Goal: Information Seeking & Learning: Check status

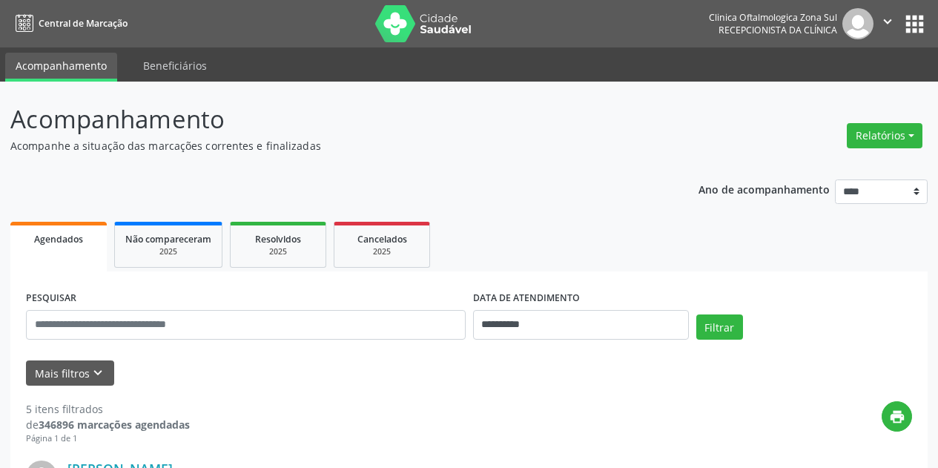
select select "*"
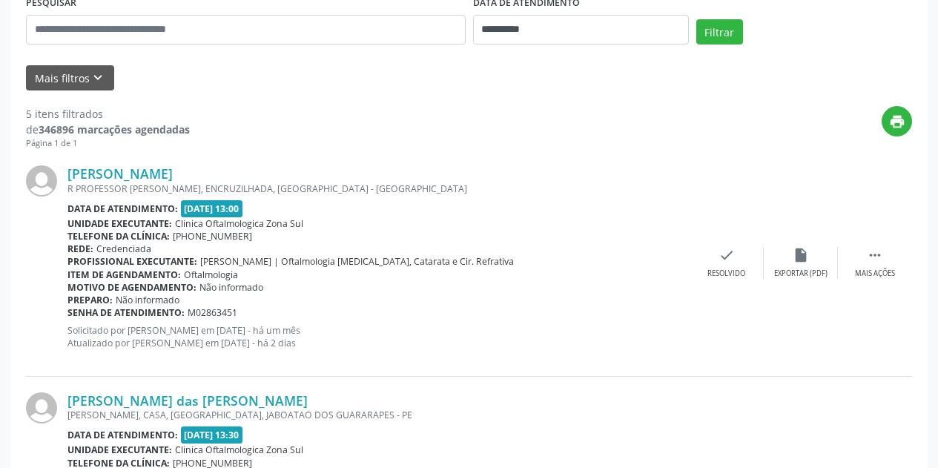
scroll to position [297, 0]
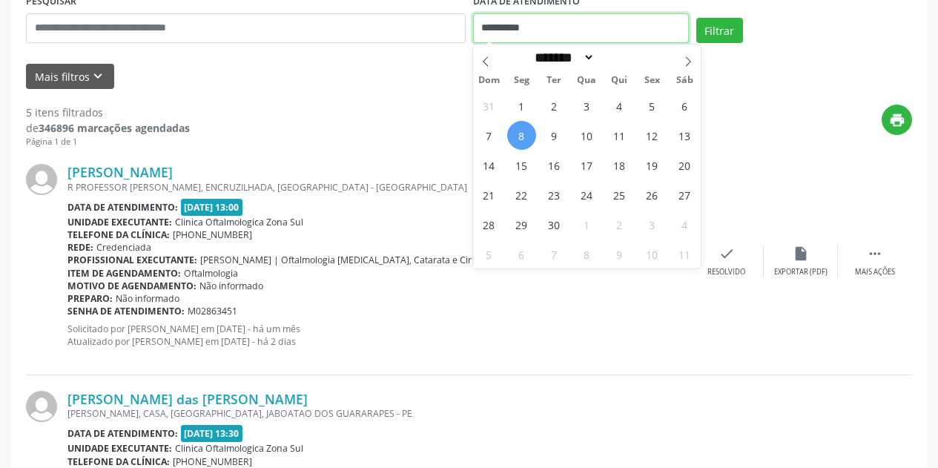
click at [608, 26] on input "**********" at bounding box center [581, 28] width 216 height 30
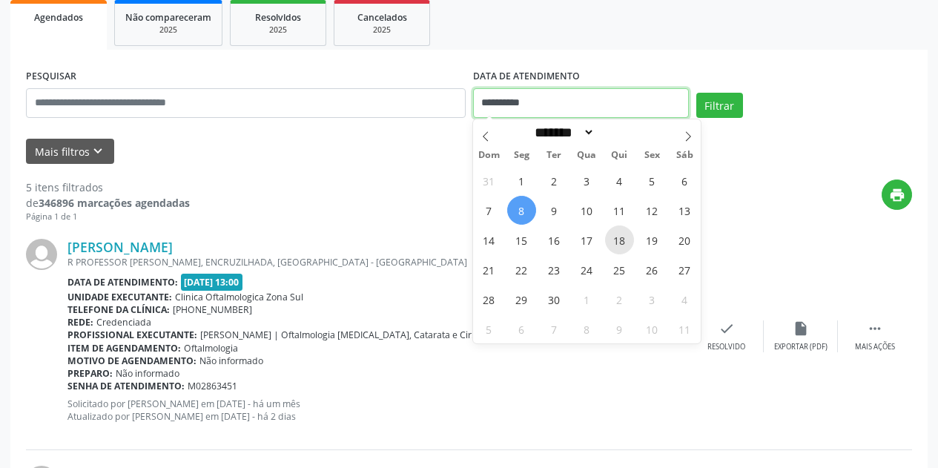
scroll to position [222, 0]
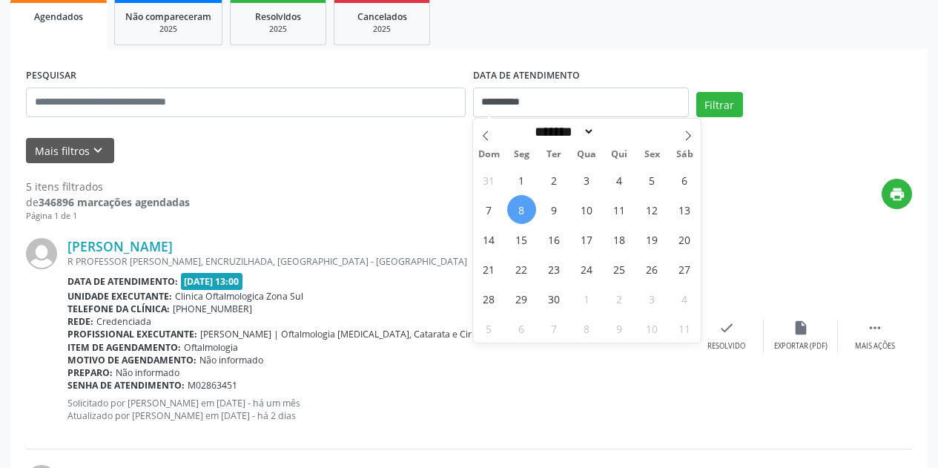
click at [523, 212] on span "8" at bounding box center [521, 209] width 29 height 29
type input "**********"
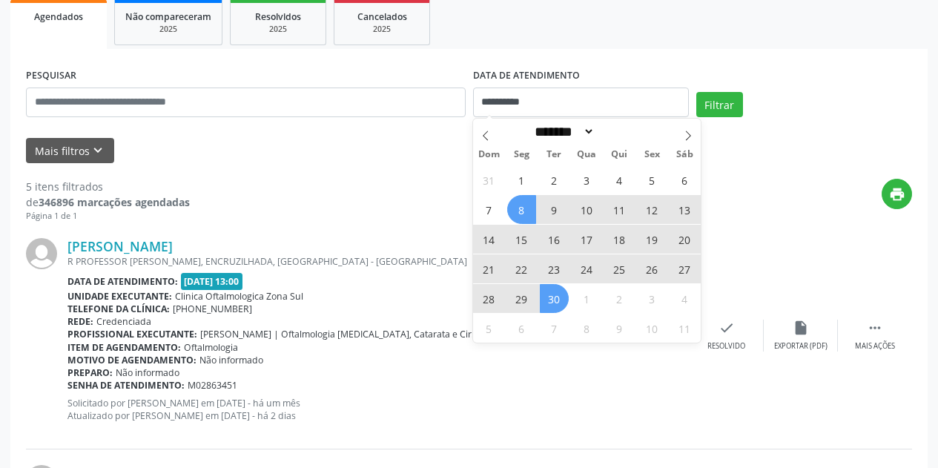
click at [559, 304] on span "30" at bounding box center [554, 298] width 29 height 29
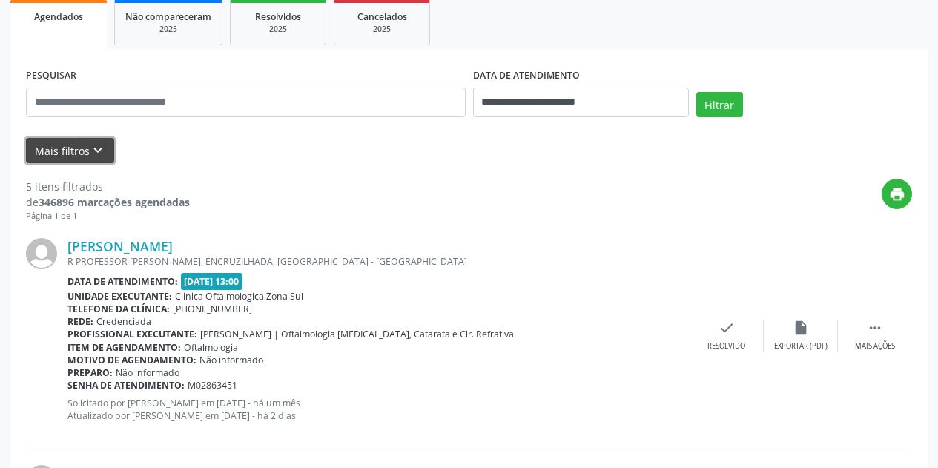
click at [107, 157] on button "Mais filtros keyboard_arrow_down" at bounding box center [70, 151] width 88 height 26
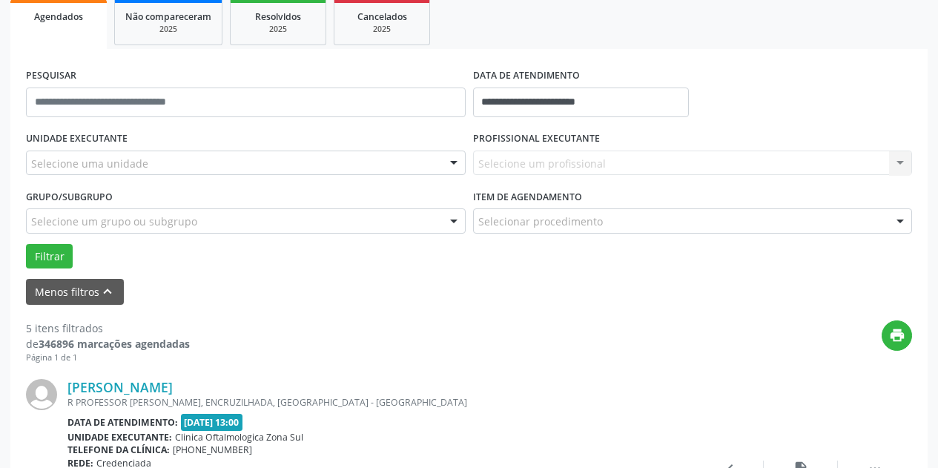
click at [199, 164] on div "Selecione uma unidade" at bounding box center [246, 163] width 440 height 25
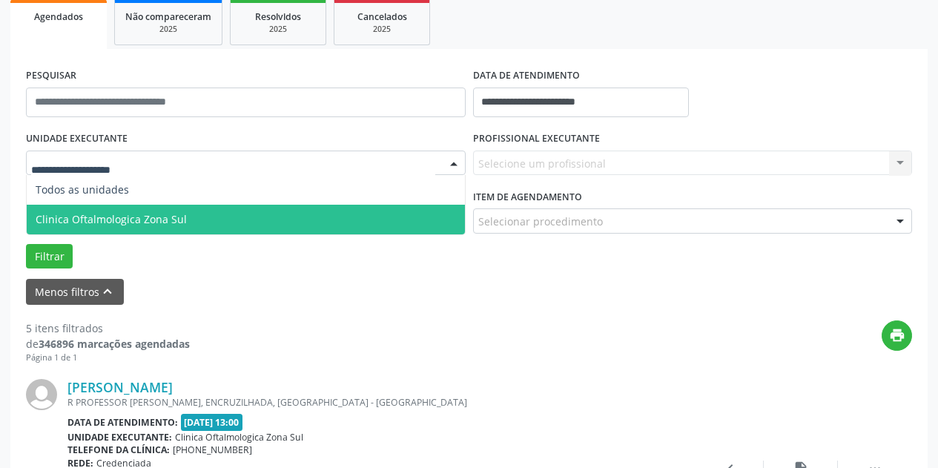
click at [209, 222] on span "Clinica Oftalmologica Zona Sul" at bounding box center [246, 220] width 438 height 30
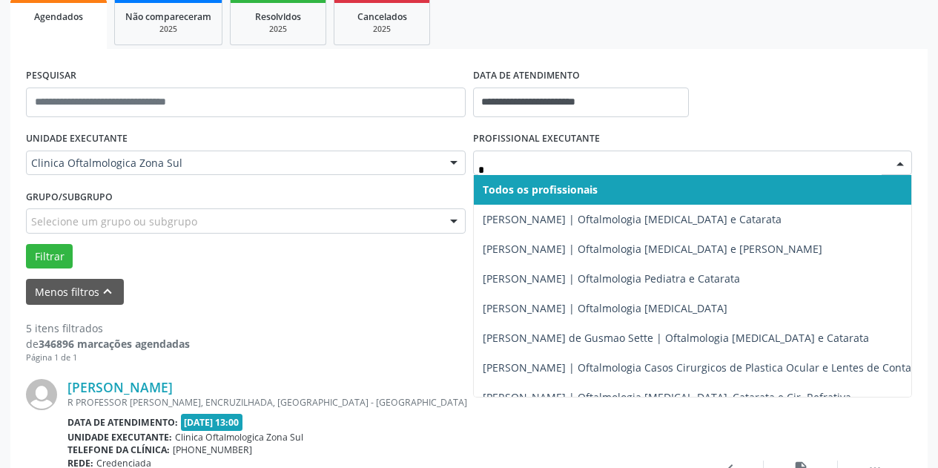
type input "**"
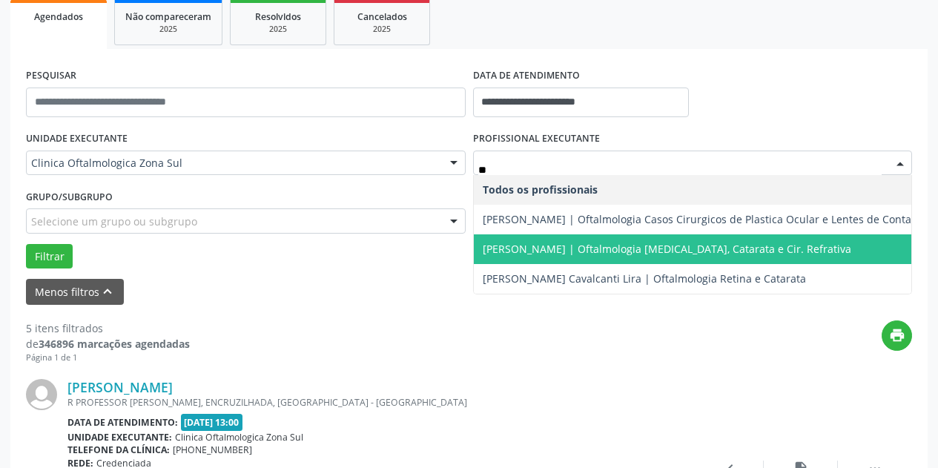
click at [545, 244] on span "[PERSON_NAME] | Oftalmologia [MEDICAL_DATA], Catarata e Cir. Refrativa" at bounding box center [667, 249] width 369 height 14
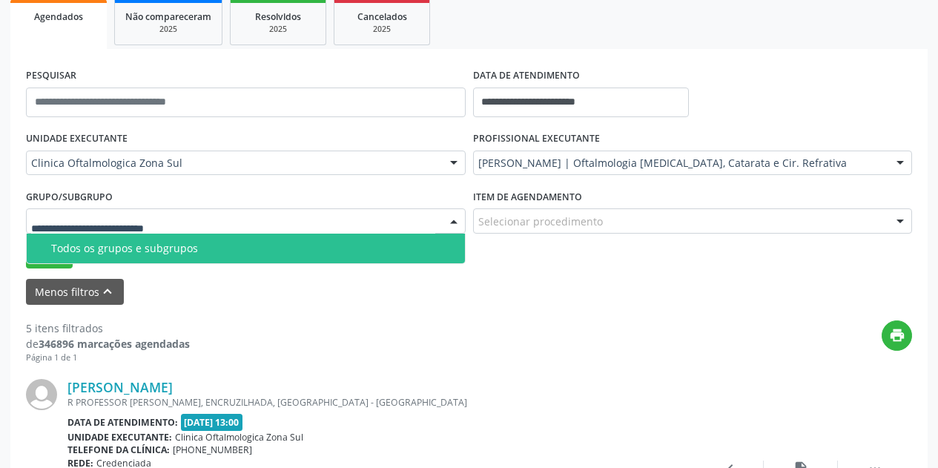
click at [326, 217] on div at bounding box center [246, 220] width 440 height 25
click at [283, 256] on span "Todos os grupos e subgrupos" at bounding box center [246, 249] width 438 height 30
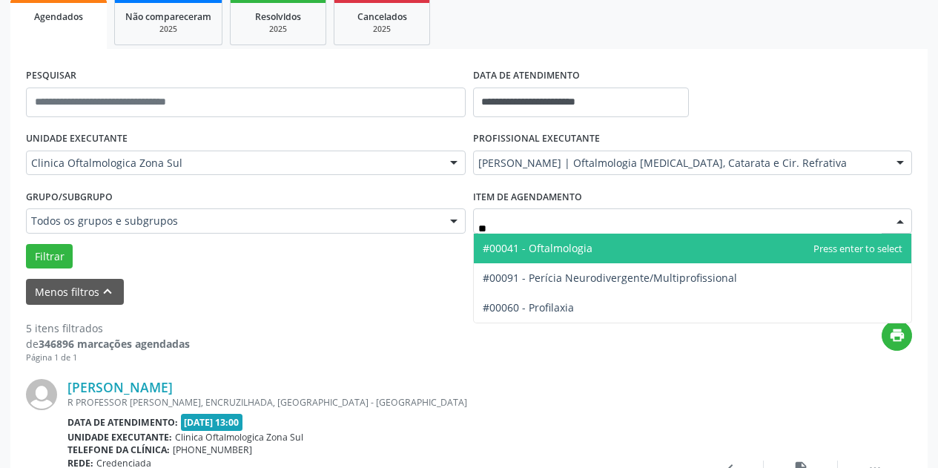
type input "***"
click at [544, 247] on span "#00041 - Oftalmologia" at bounding box center [538, 248] width 110 height 14
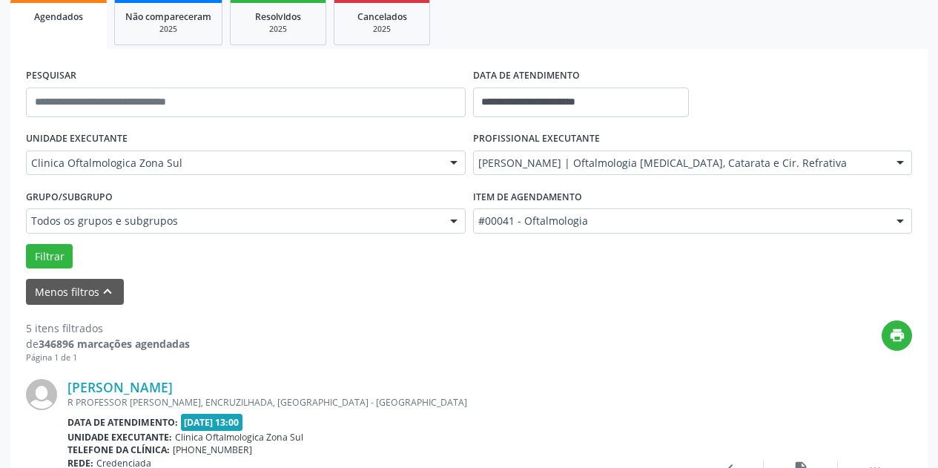
click at [23, 254] on div "Filtrar" at bounding box center [469, 256] width 894 height 25
click at [67, 260] on button "Filtrar" at bounding box center [49, 256] width 47 height 25
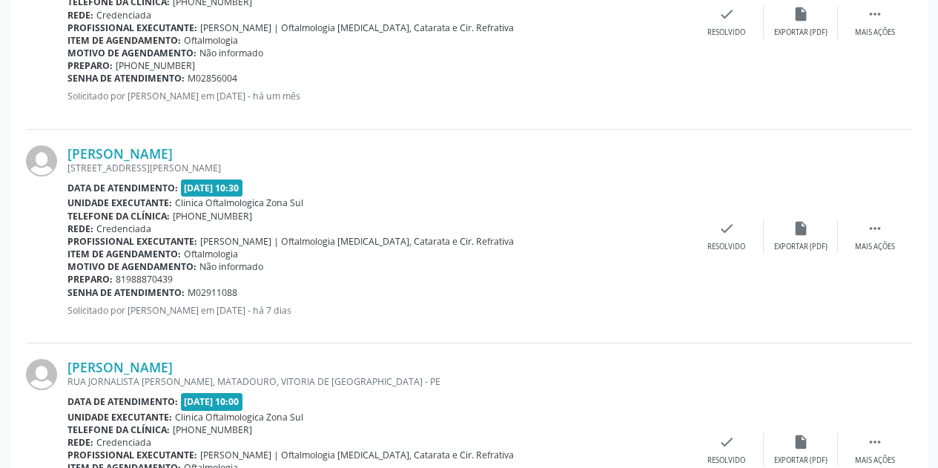
scroll to position [3469, 0]
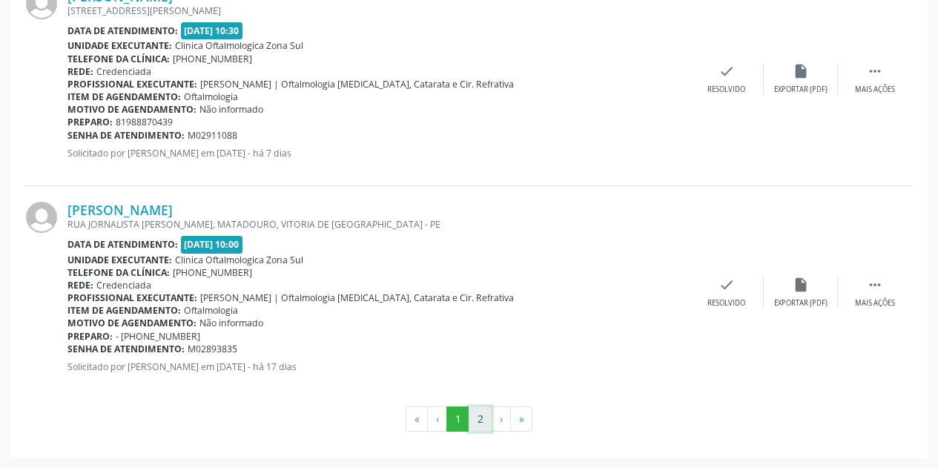
click at [485, 416] on button "2" at bounding box center [480, 418] width 23 height 25
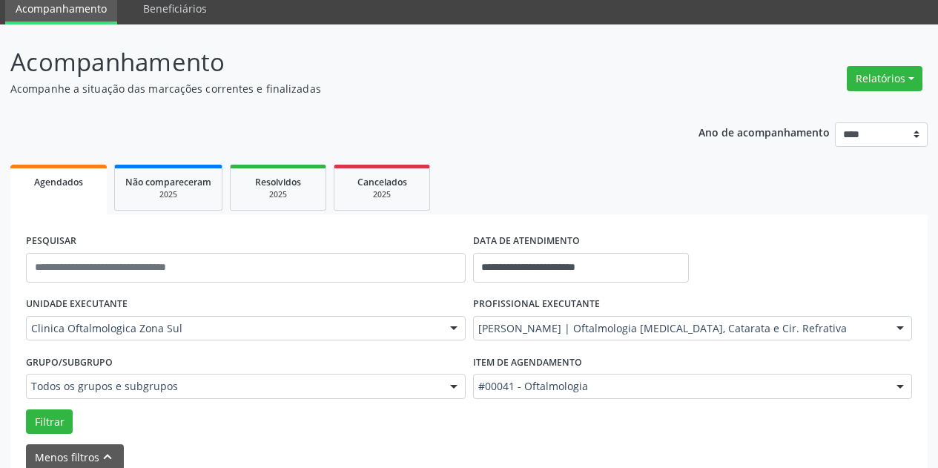
scroll to position [0, 0]
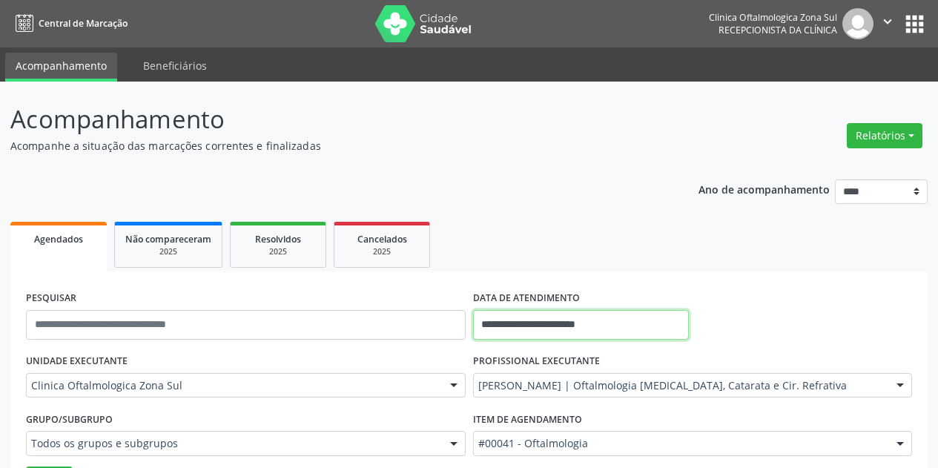
click at [633, 314] on input "**********" at bounding box center [581, 325] width 216 height 30
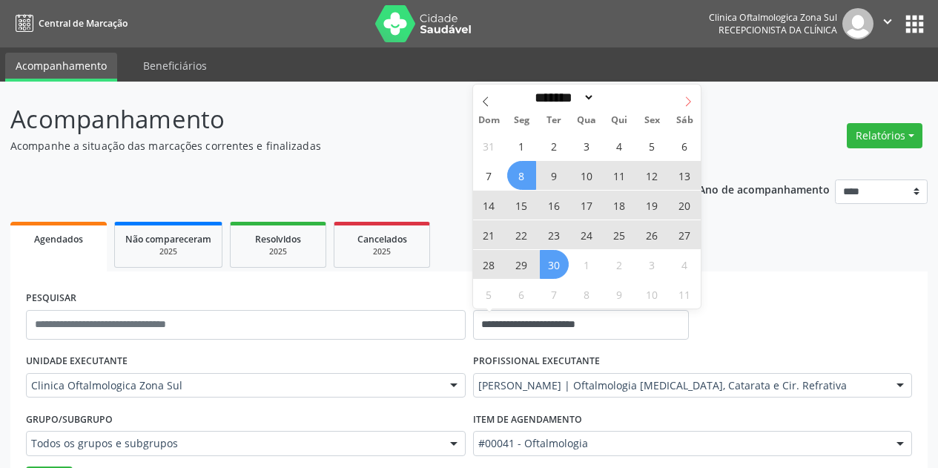
click at [687, 103] on icon at bounding box center [688, 101] width 10 height 10
select select "*"
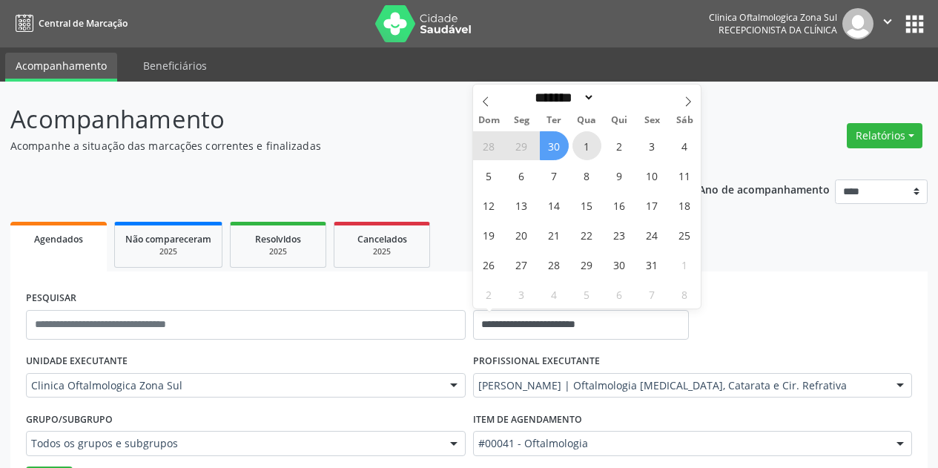
click at [582, 144] on span "1" at bounding box center [586, 145] width 29 height 29
type input "**********"
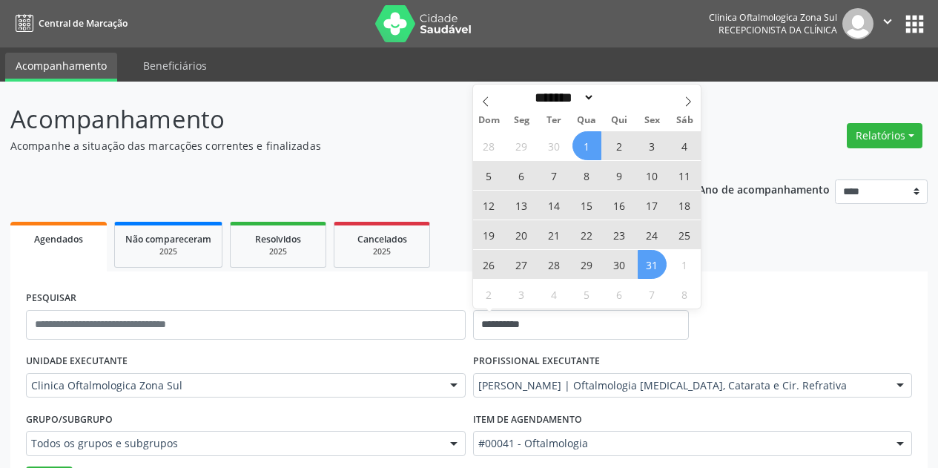
click at [656, 265] on span "31" at bounding box center [652, 264] width 29 height 29
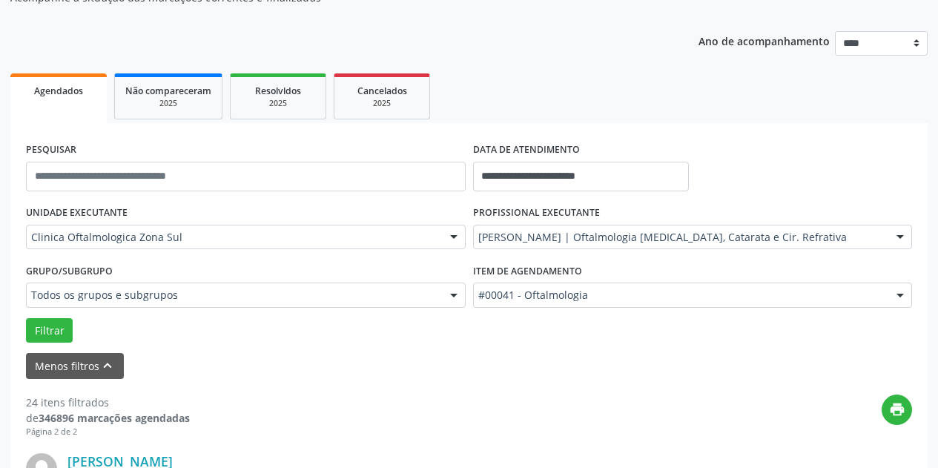
scroll to position [371, 0]
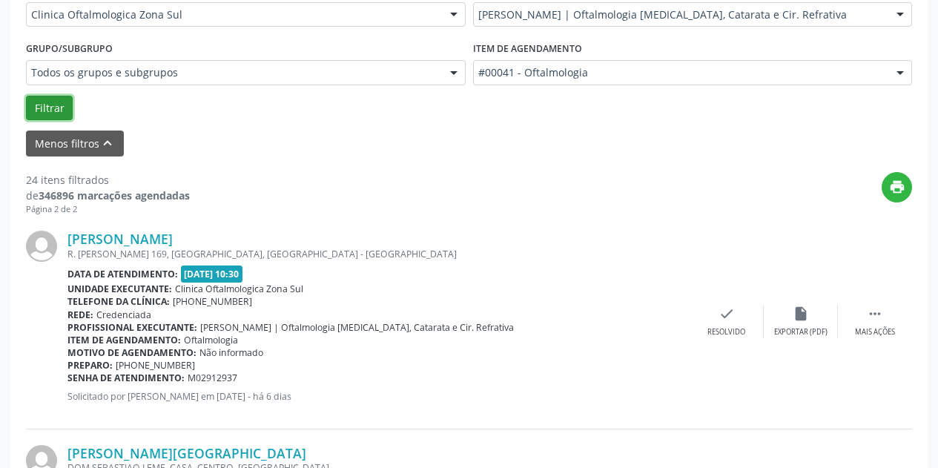
click at [51, 118] on button "Filtrar" at bounding box center [49, 108] width 47 height 25
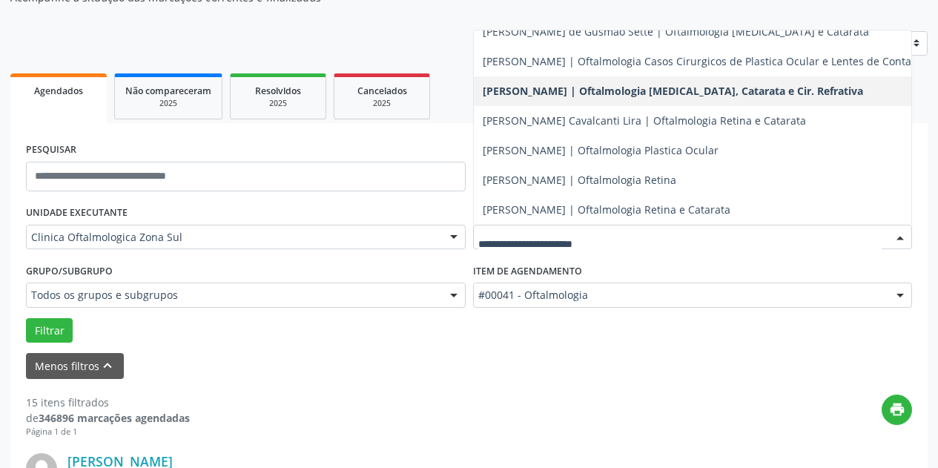
scroll to position [173, 0]
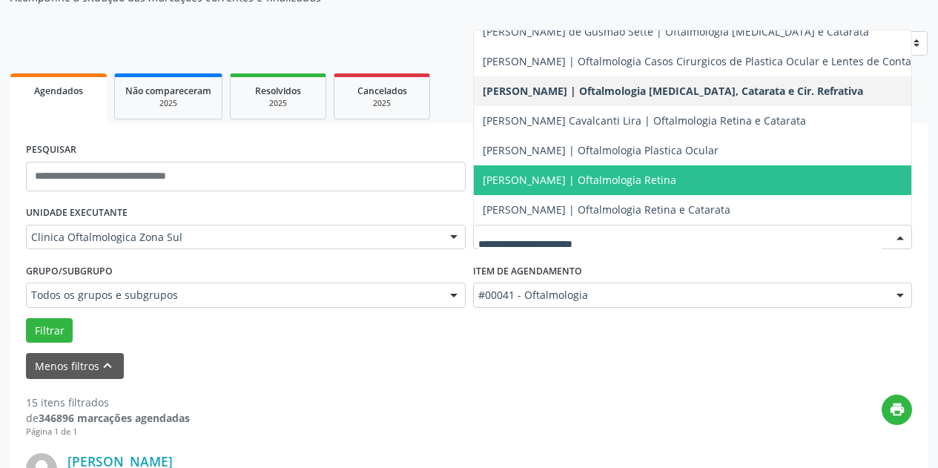
click at [769, 171] on span "[PERSON_NAME] | Oftalmologia Retina" at bounding box center [702, 180] width 456 height 30
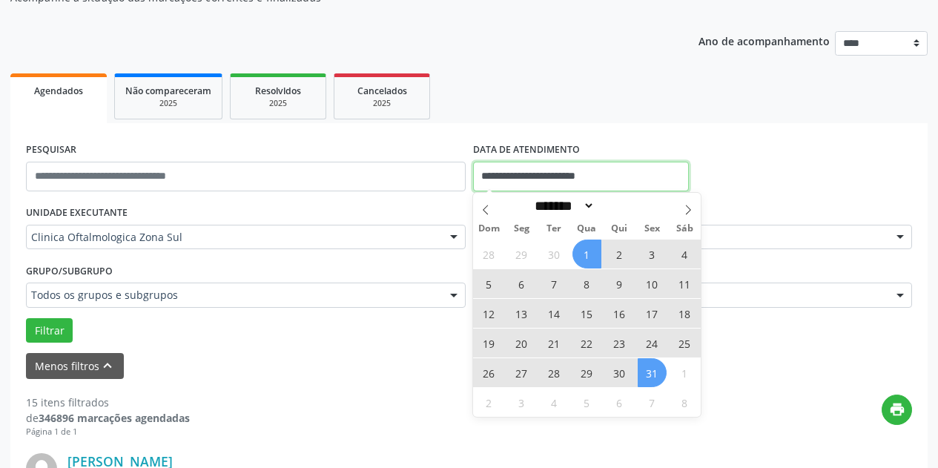
click at [644, 178] on input "**********" at bounding box center [581, 177] width 216 height 30
click at [481, 206] on icon at bounding box center [485, 210] width 10 height 10
select select "*"
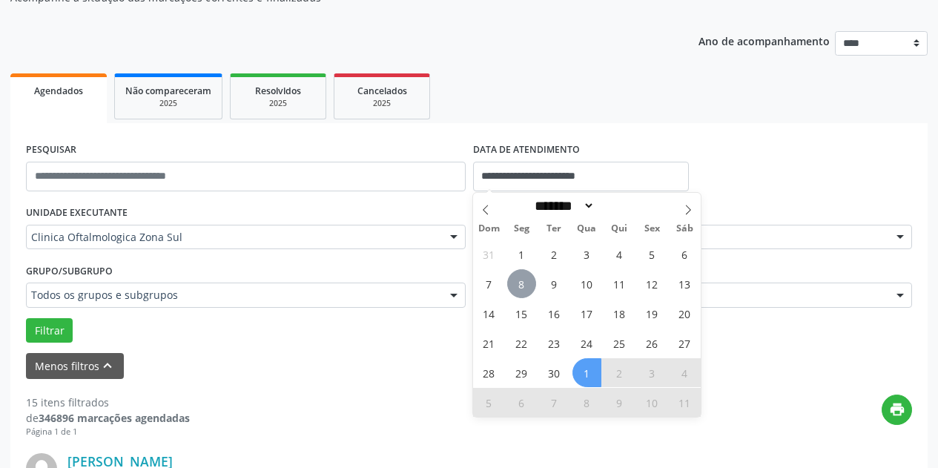
click at [521, 277] on span "8" at bounding box center [521, 283] width 29 height 29
type input "**********"
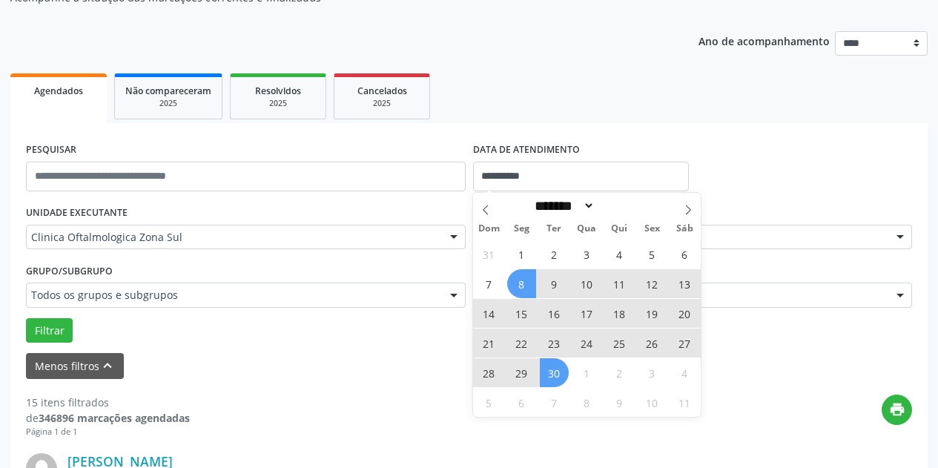
click at [557, 372] on span "30" at bounding box center [554, 372] width 29 height 29
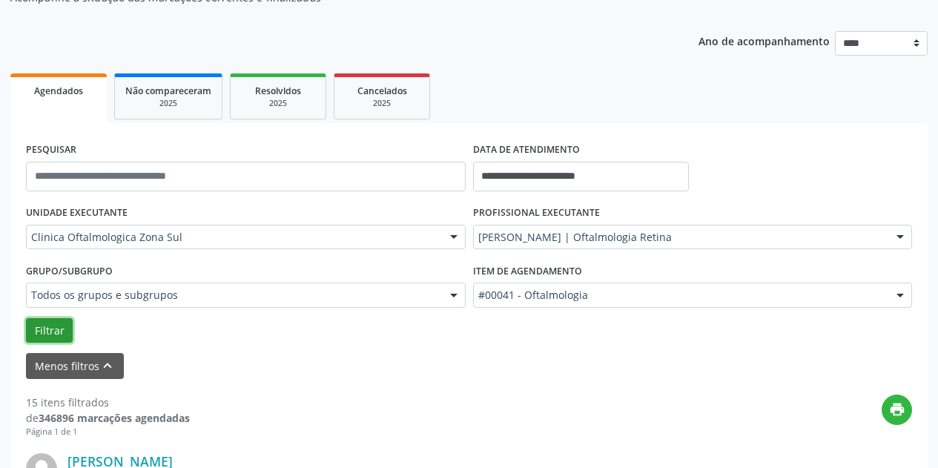
click at [44, 334] on button "Filtrar" at bounding box center [49, 330] width 47 height 25
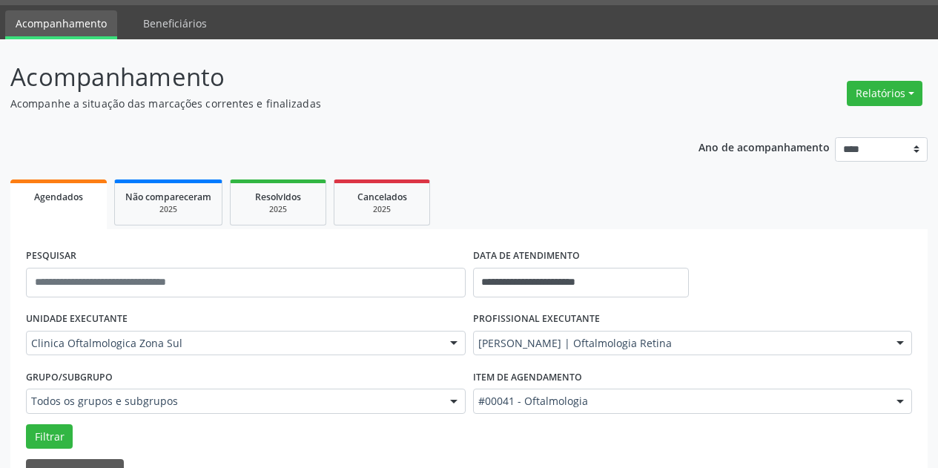
scroll to position [0, 0]
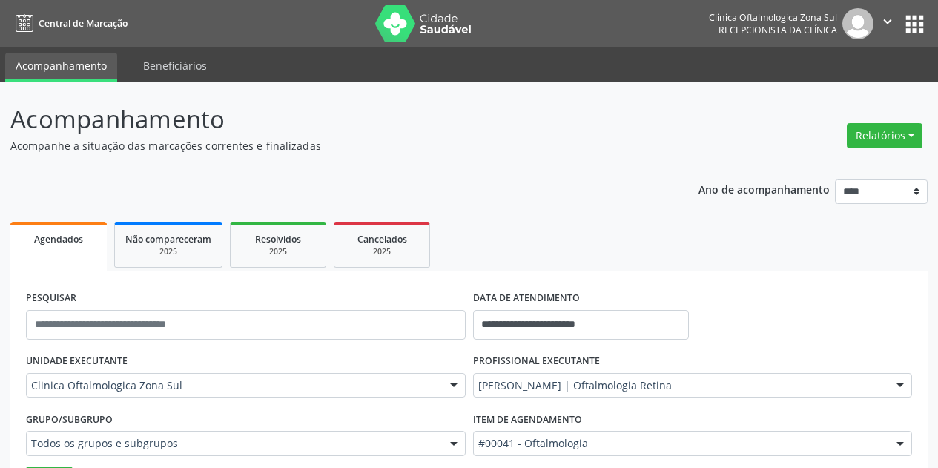
click at [890, 19] on icon "" at bounding box center [887, 21] width 16 height 16
click at [844, 90] on link "Sair" at bounding box center [850, 90] width 102 height 21
